Goal: Information Seeking & Learning: Check status

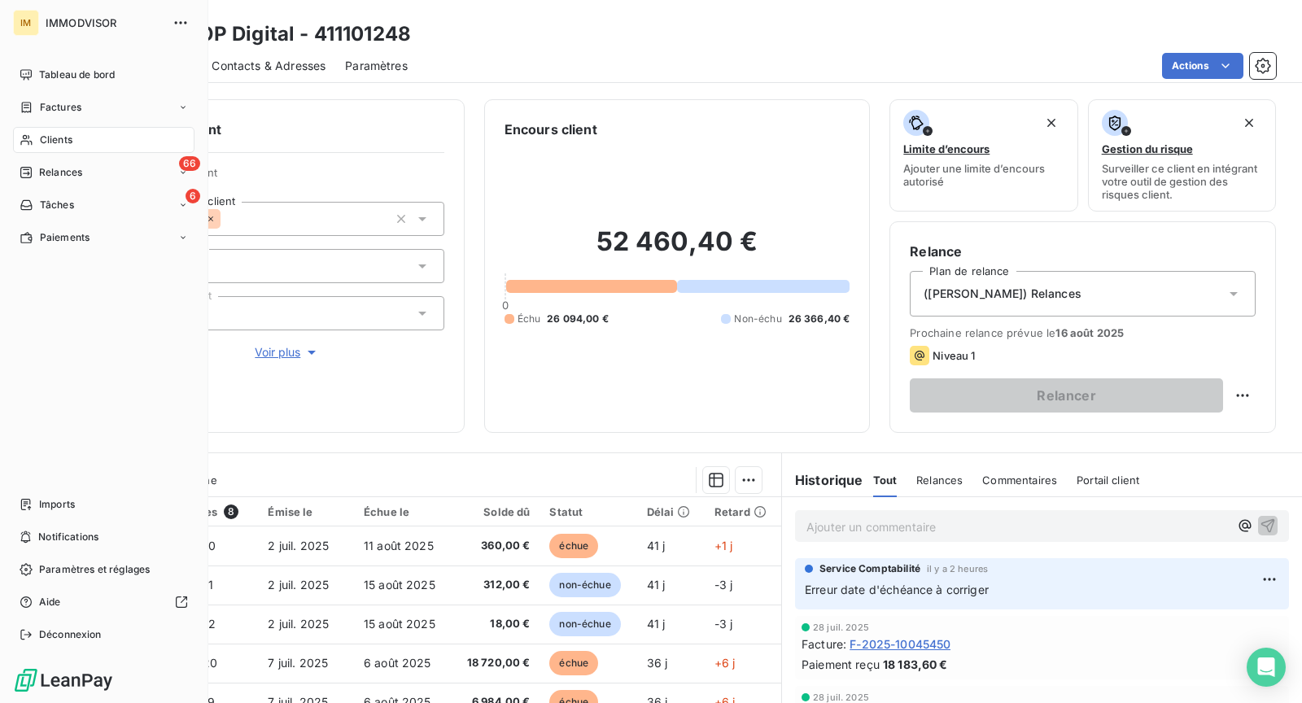
click at [37, 135] on div "Clients" at bounding box center [103, 140] width 181 height 26
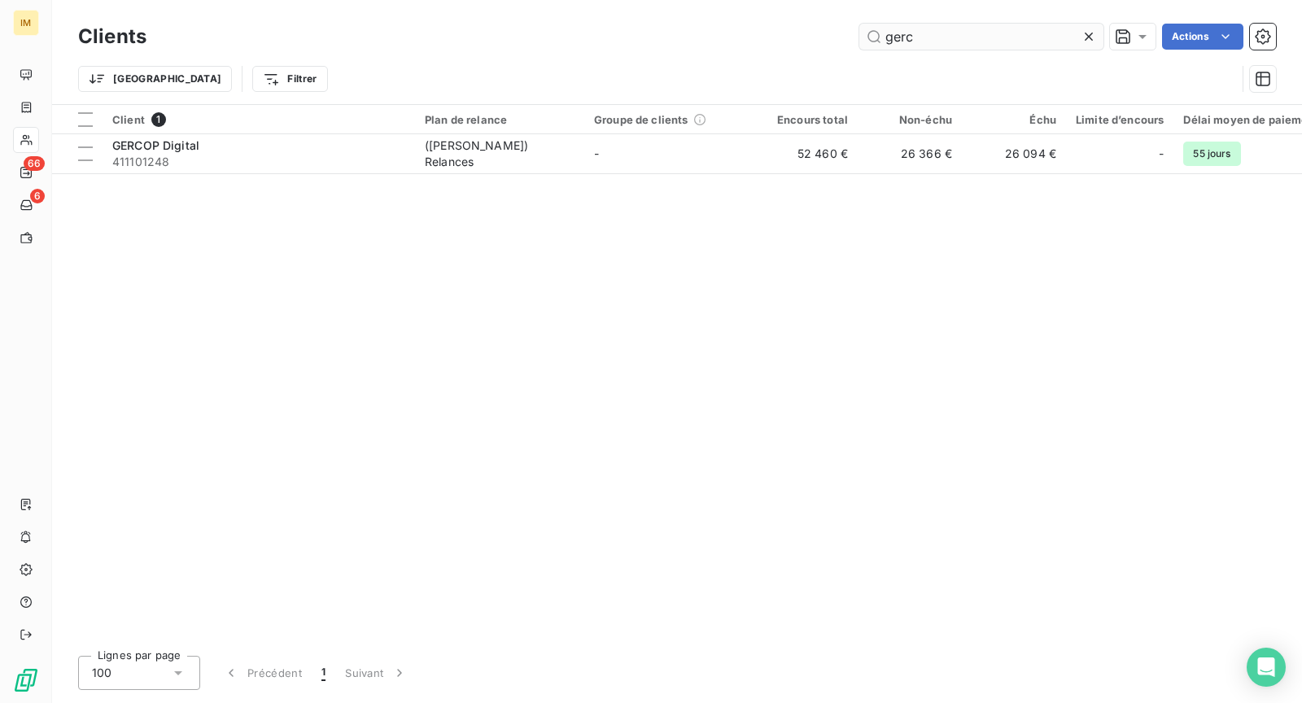
click at [994, 35] on input "gerc" at bounding box center [981, 37] width 244 height 26
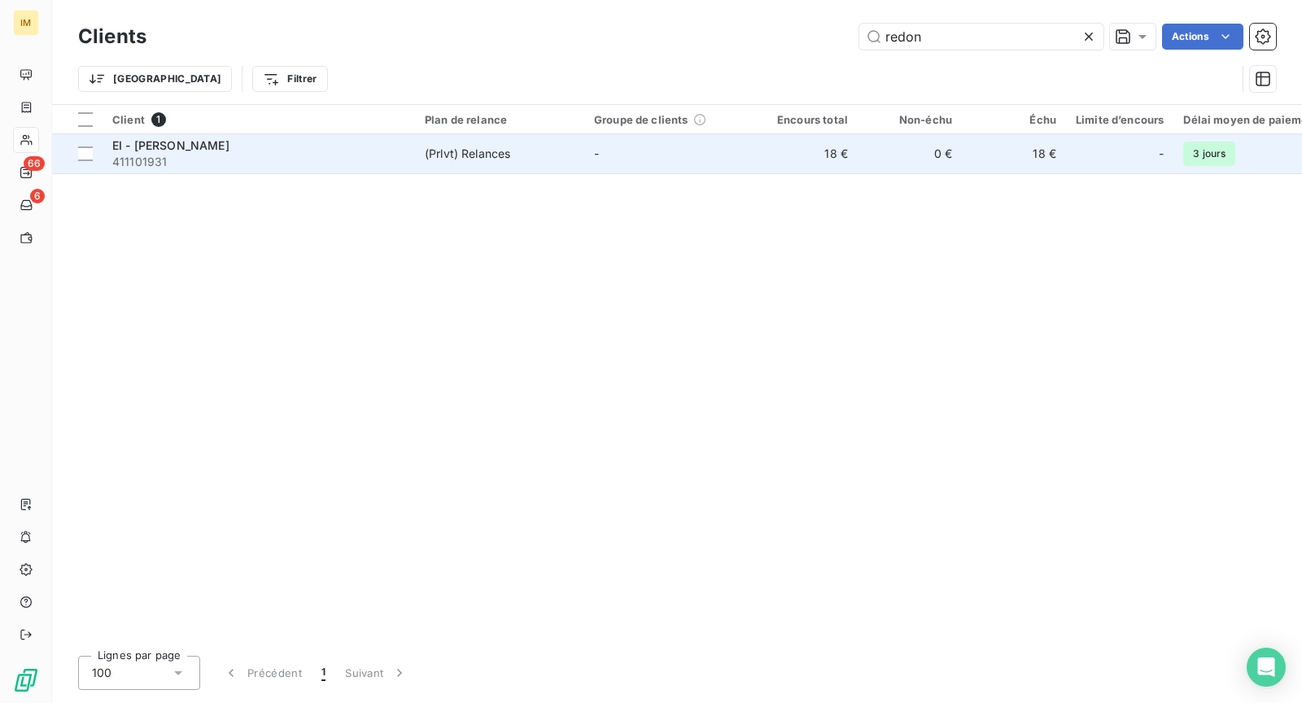
type input "redon"
click at [595, 164] on td "-" at bounding box center [668, 153] width 169 height 39
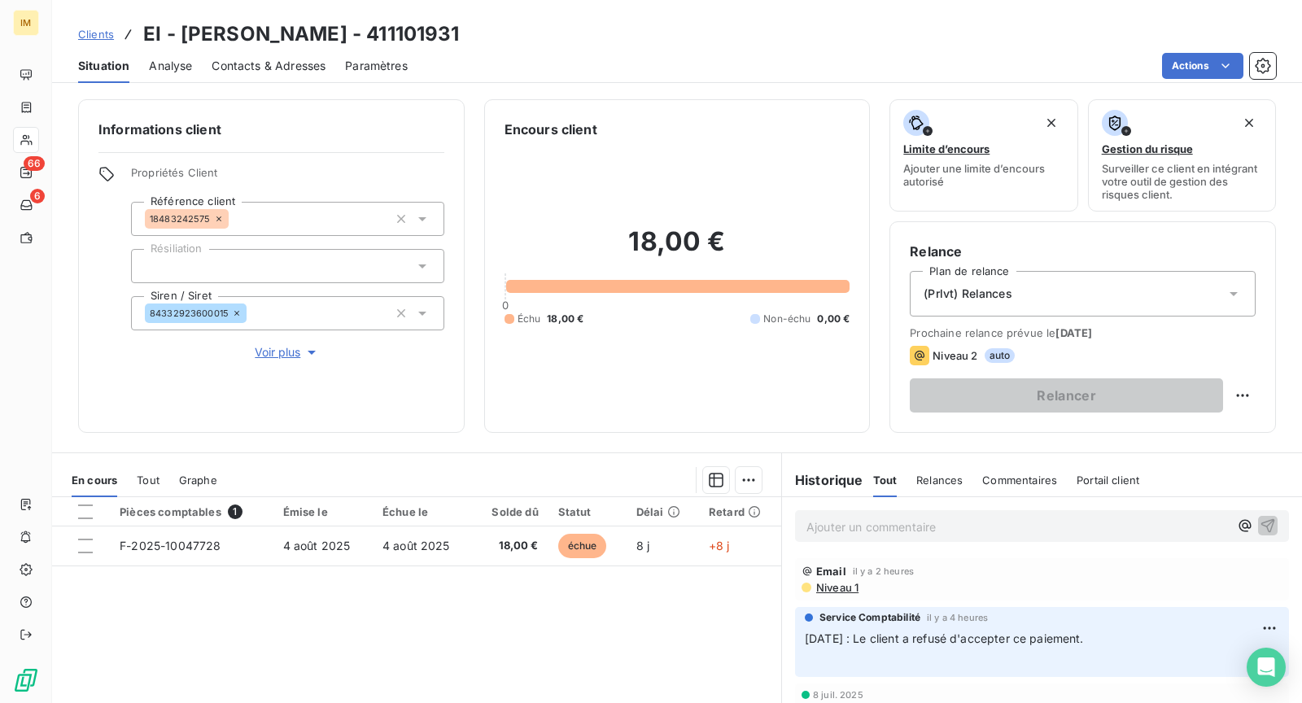
click at [274, 81] on div "Contacts & Adresses" at bounding box center [269, 66] width 114 height 34
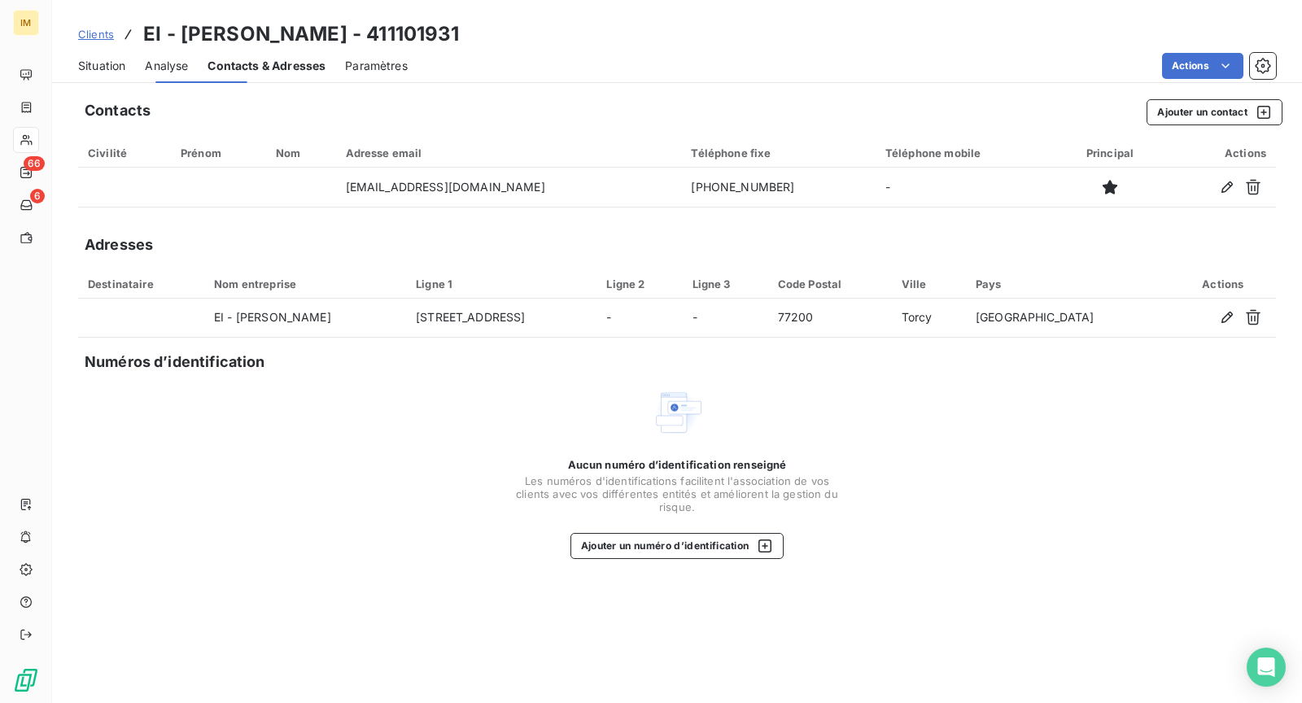
click at [279, 67] on span "Contacts & Adresses" at bounding box center [266, 66] width 118 height 16
click at [122, 61] on span "Situation" at bounding box center [101, 66] width 47 height 16
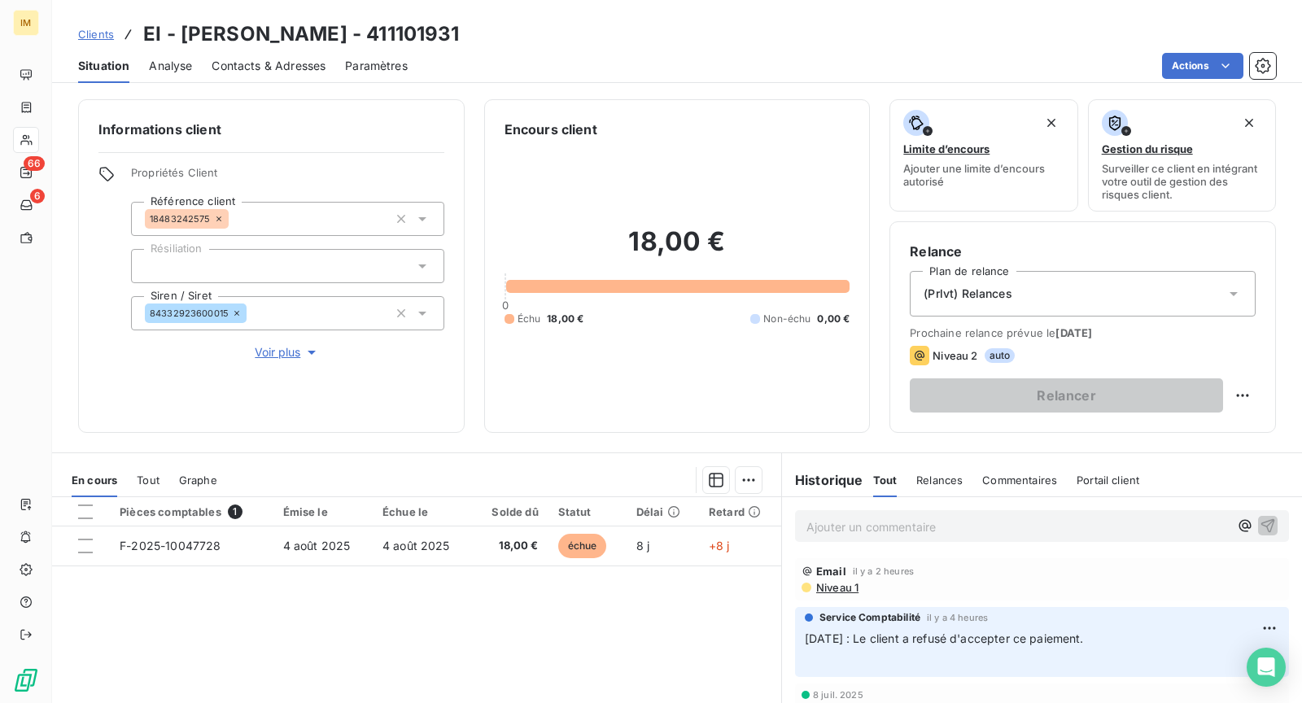
copy div
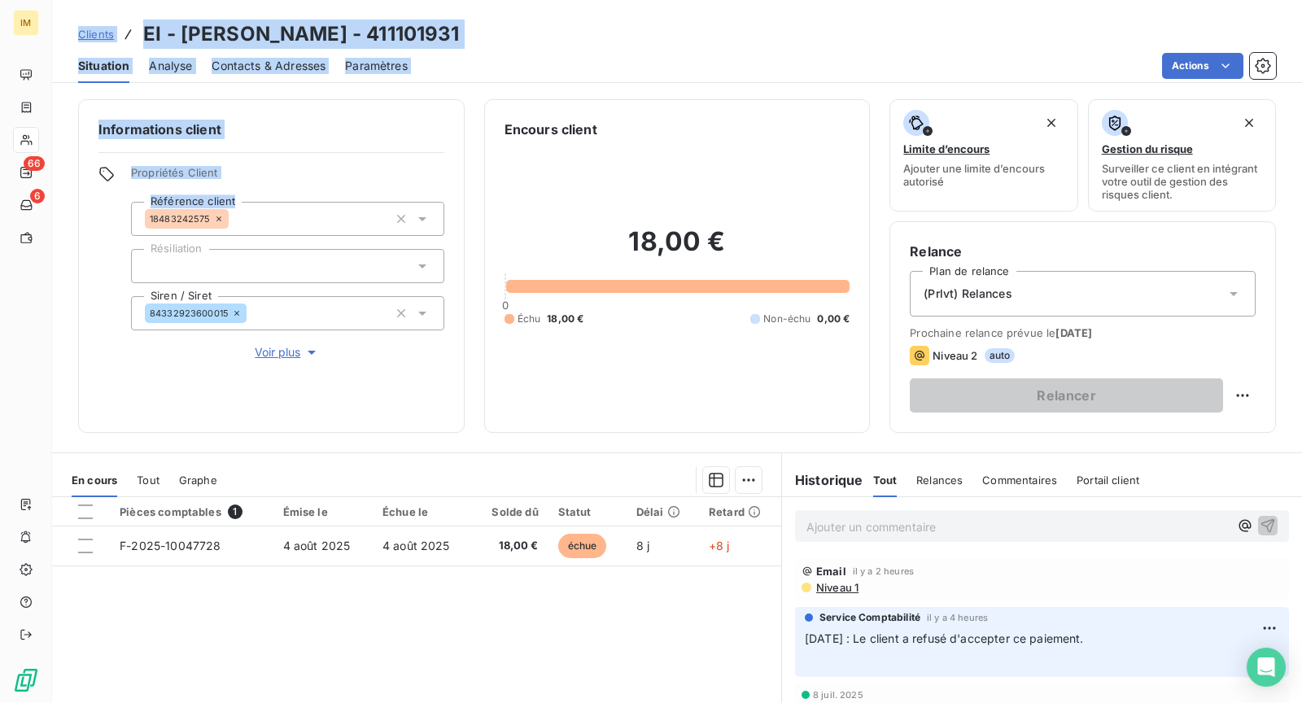
drag, startPoint x: 210, startPoint y: 220, endPoint x: 2, endPoint y: 330, distance: 235.1
click at [11, 330] on div "IM 66 6 Clients EI - [PERSON_NAME] - 411101931 Situation Analyse Contacts & Adr…" at bounding box center [651, 351] width 1302 height 703
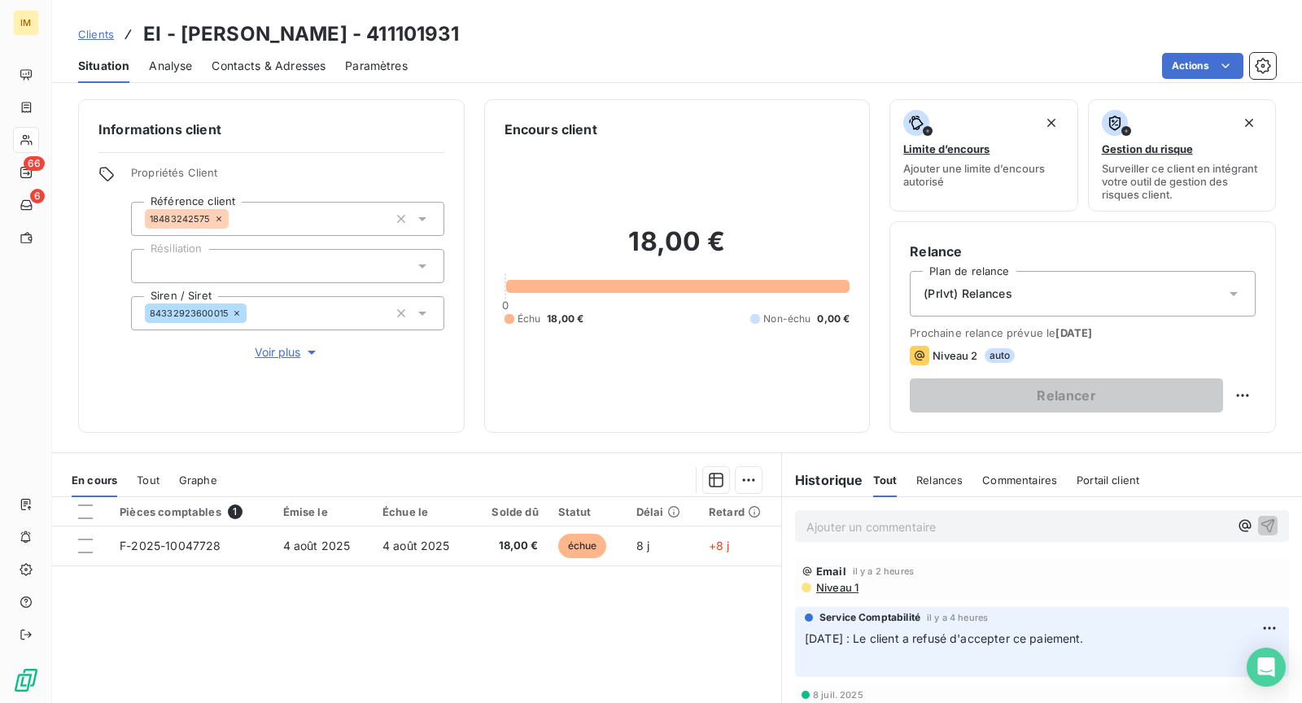
click at [302, 272] on div at bounding box center [287, 266] width 313 height 34
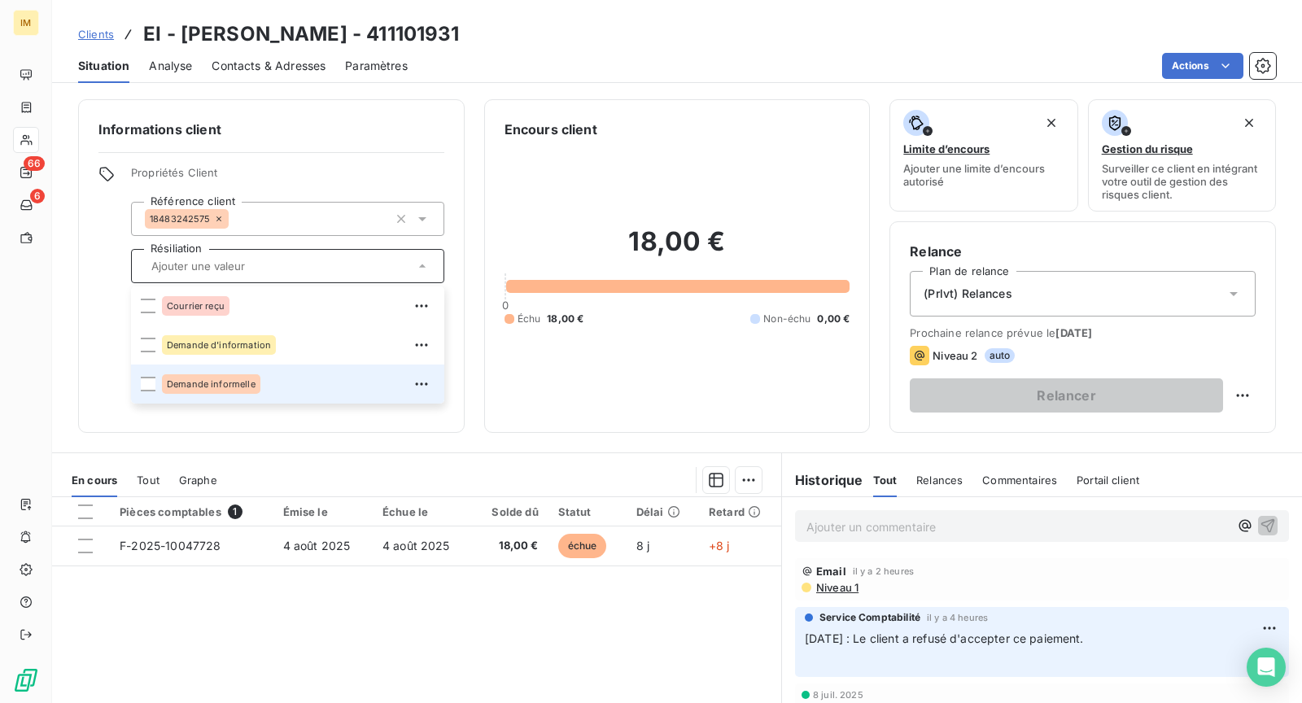
click at [300, 379] on div "Demande informelle" at bounding box center [298, 384] width 273 height 26
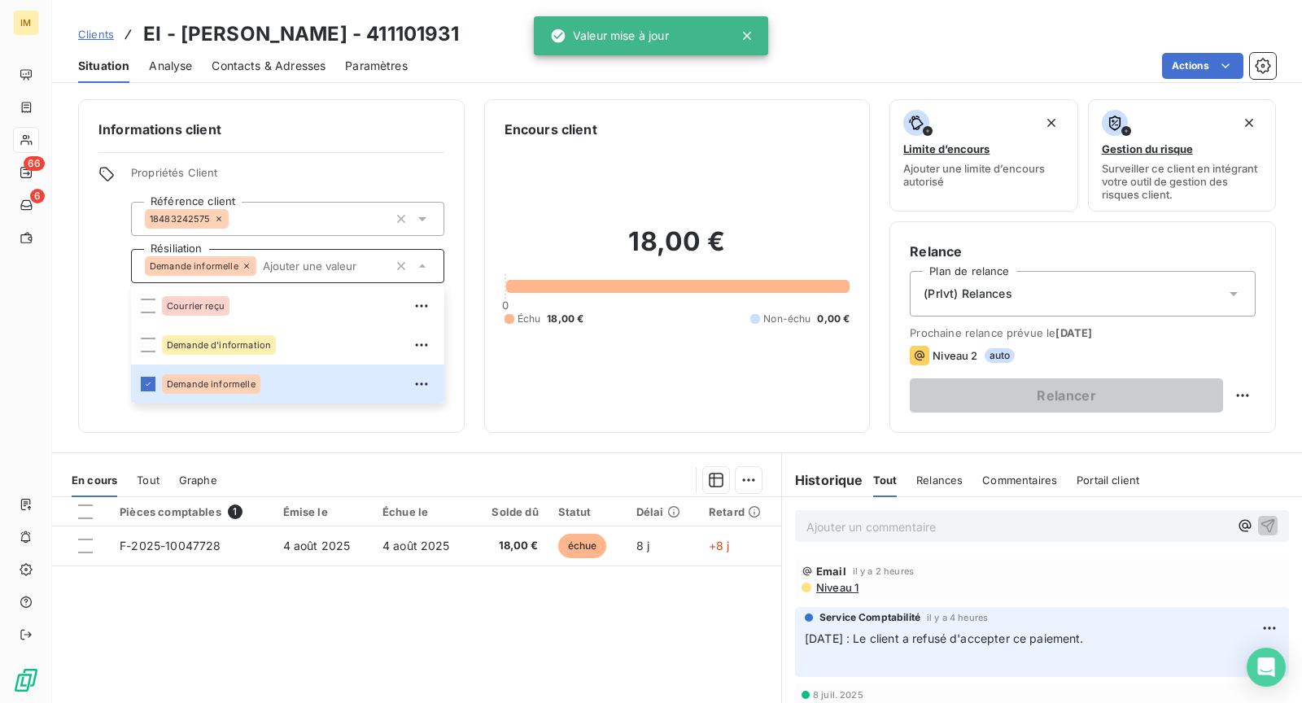
click at [988, 535] on div "Ajouter un commentaire ﻿" at bounding box center [1042, 526] width 494 height 32
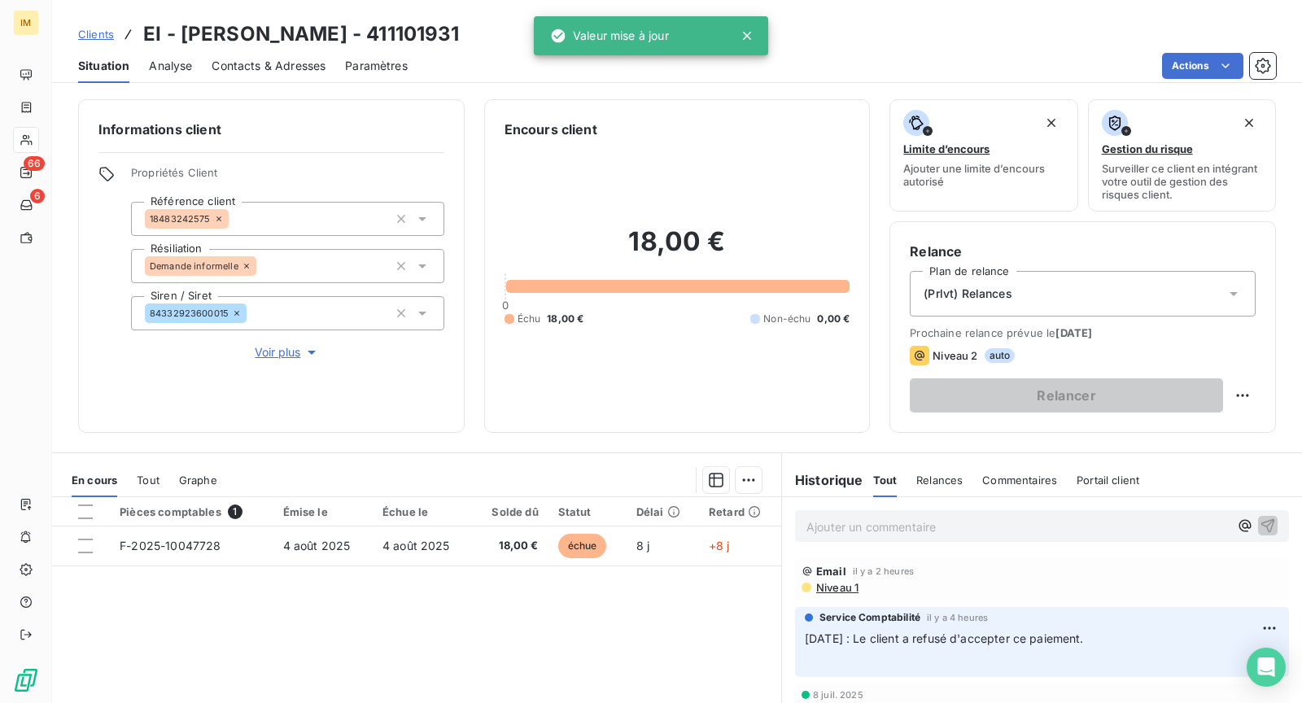
click at [990, 535] on p "Ajouter un commentaire ﻿" at bounding box center [1017, 527] width 422 height 20
click at [988, 520] on p "Ajouter un commentaire ﻿" at bounding box center [1017, 527] width 422 height 20
